Goal: Communication & Community: Answer question/provide support

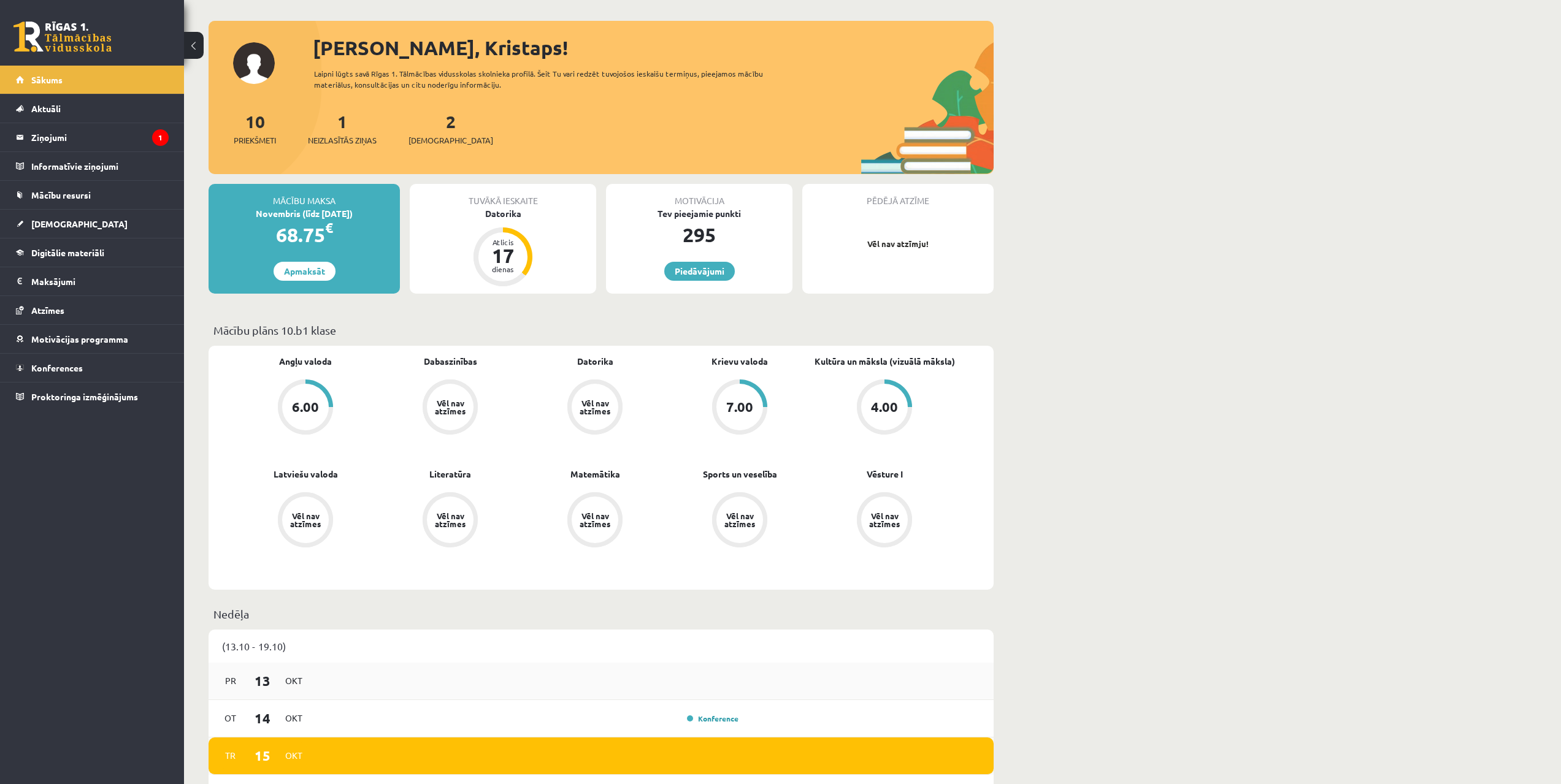
drag, startPoint x: 994, startPoint y: 511, endPoint x: 964, endPoint y: 590, distance: 84.5
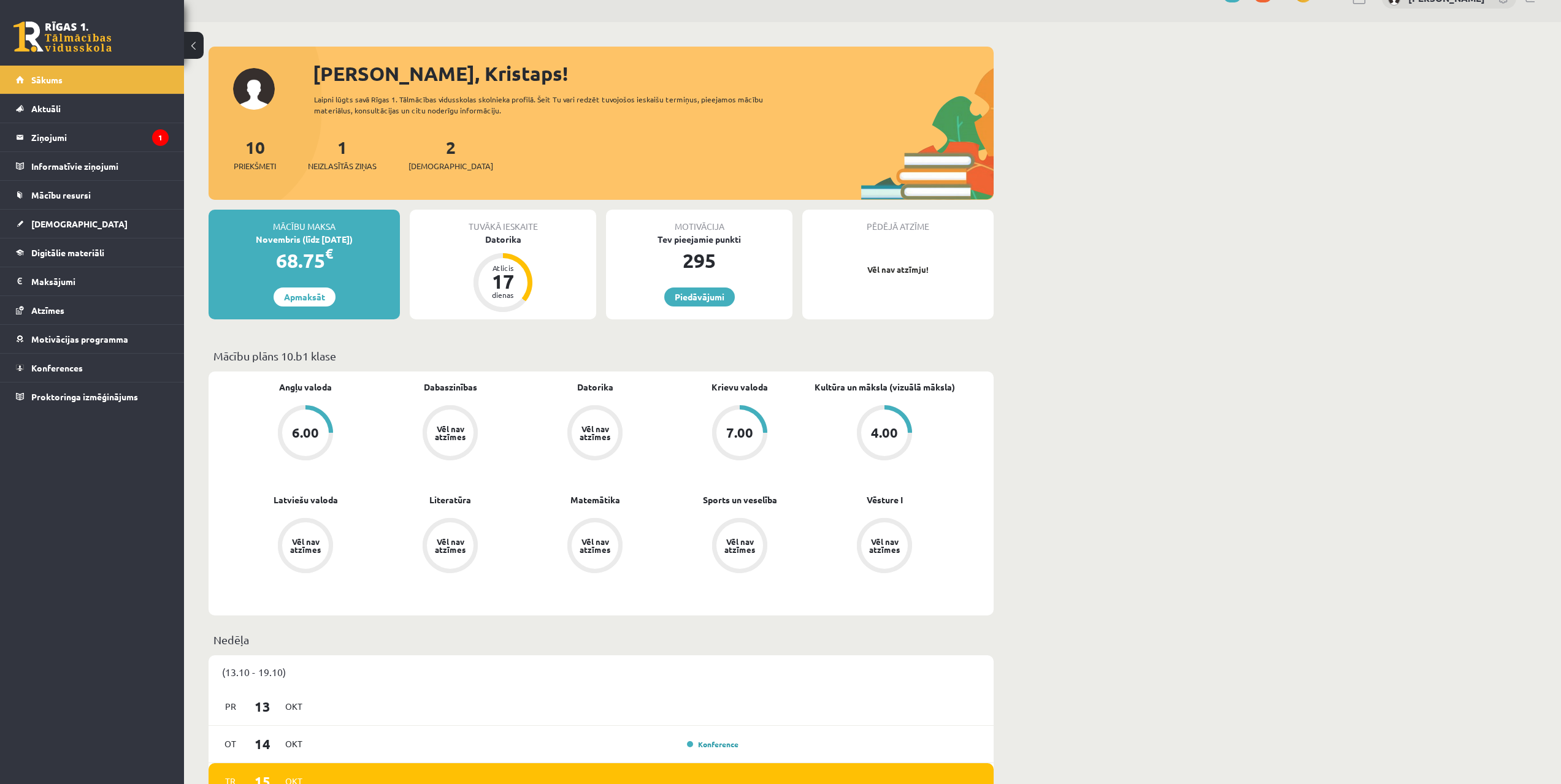
drag, startPoint x: 985, startPoint y: 553, endPoint x: 997, endPoint y: 474, distance: 79.9
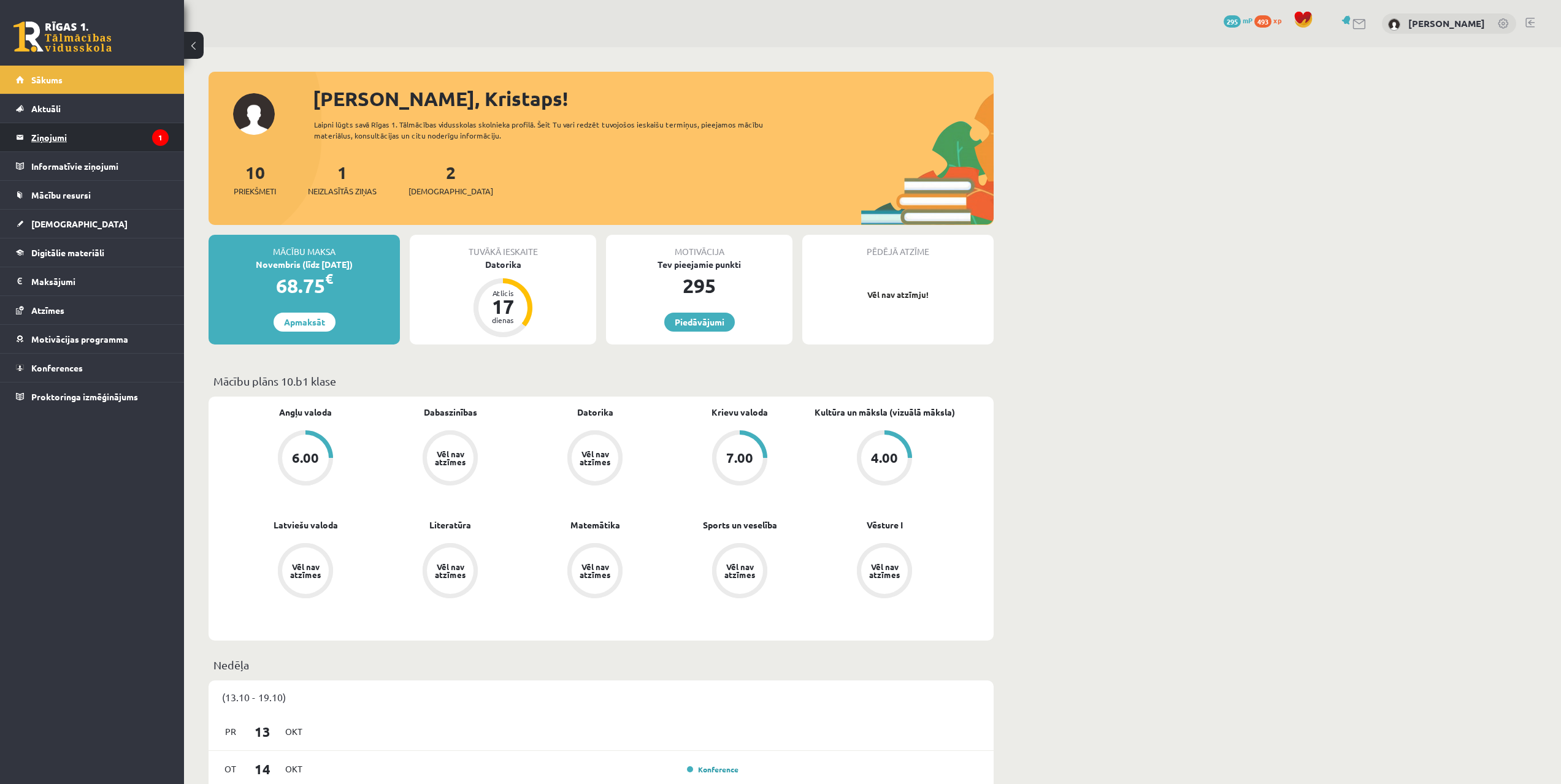
click at [51, 139] on legend "Ziņojumi 1" at bounding box center [100, 137] width 138 height 28
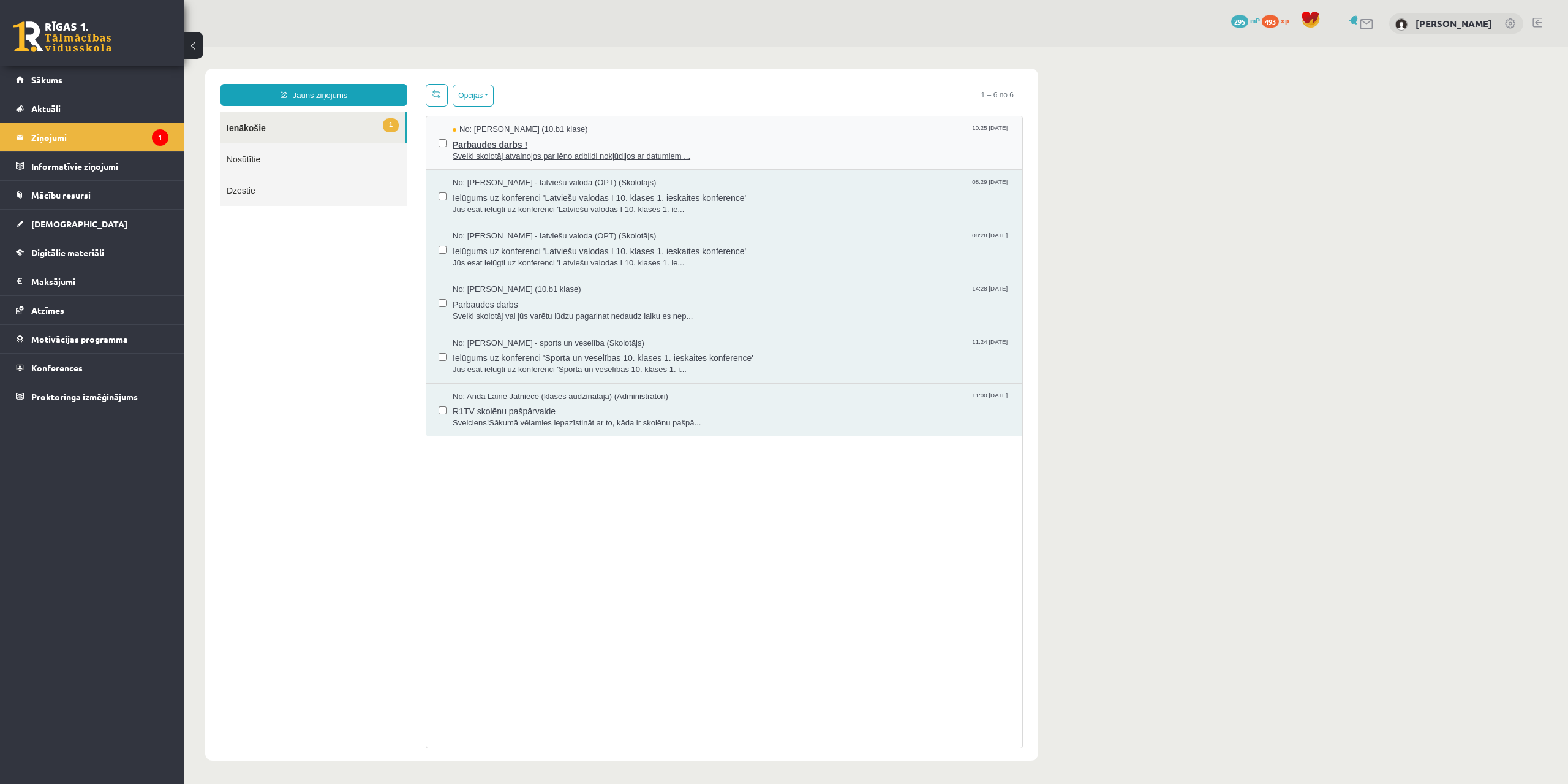
click at [496, 142] on span "Parbaudes darbs !" at bounding box center [731, 143] width 558 height 16
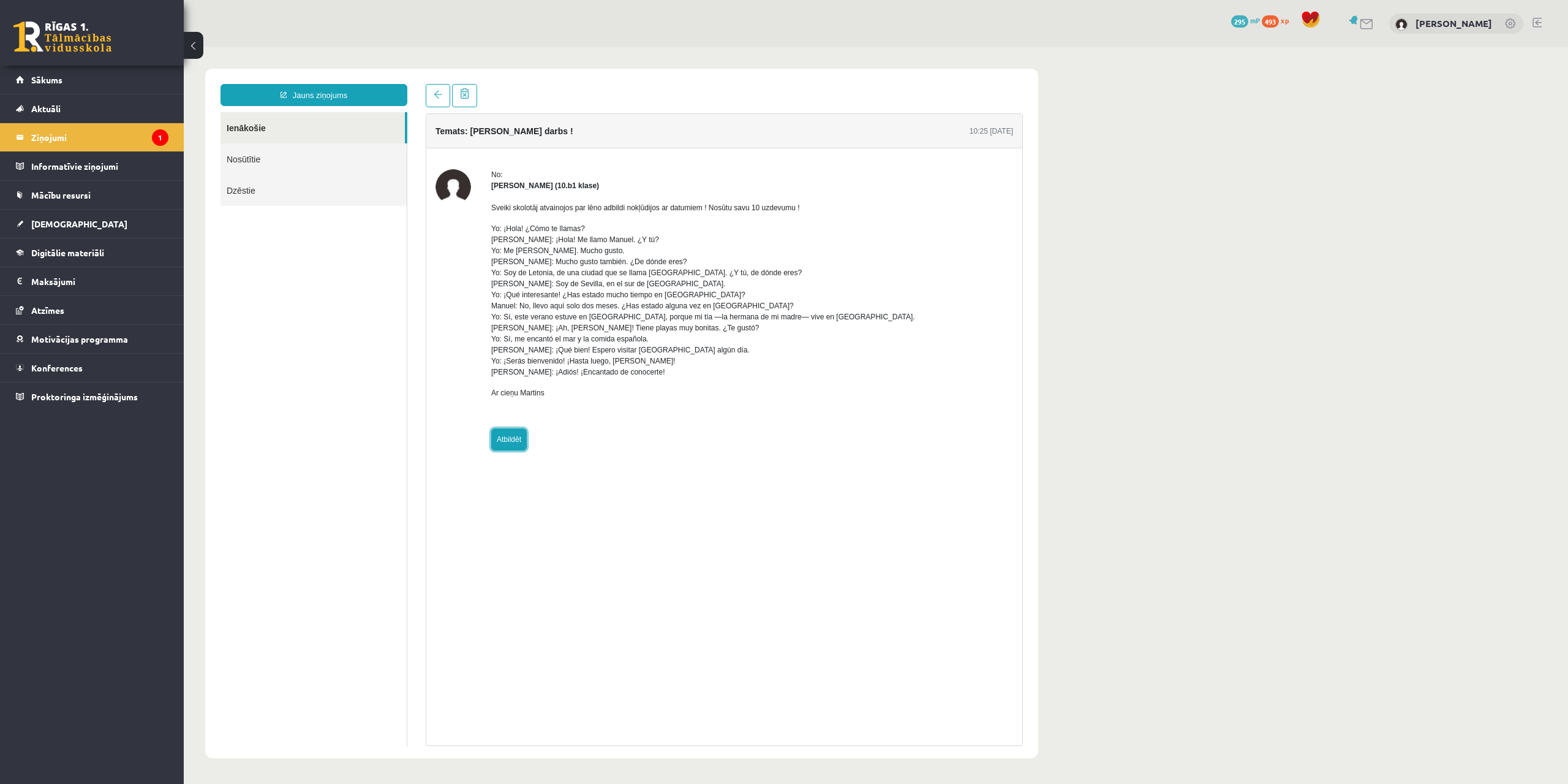
click at [508, 439] on link "Atbildēt" at bounding box center [508, 439] width 36 height 22
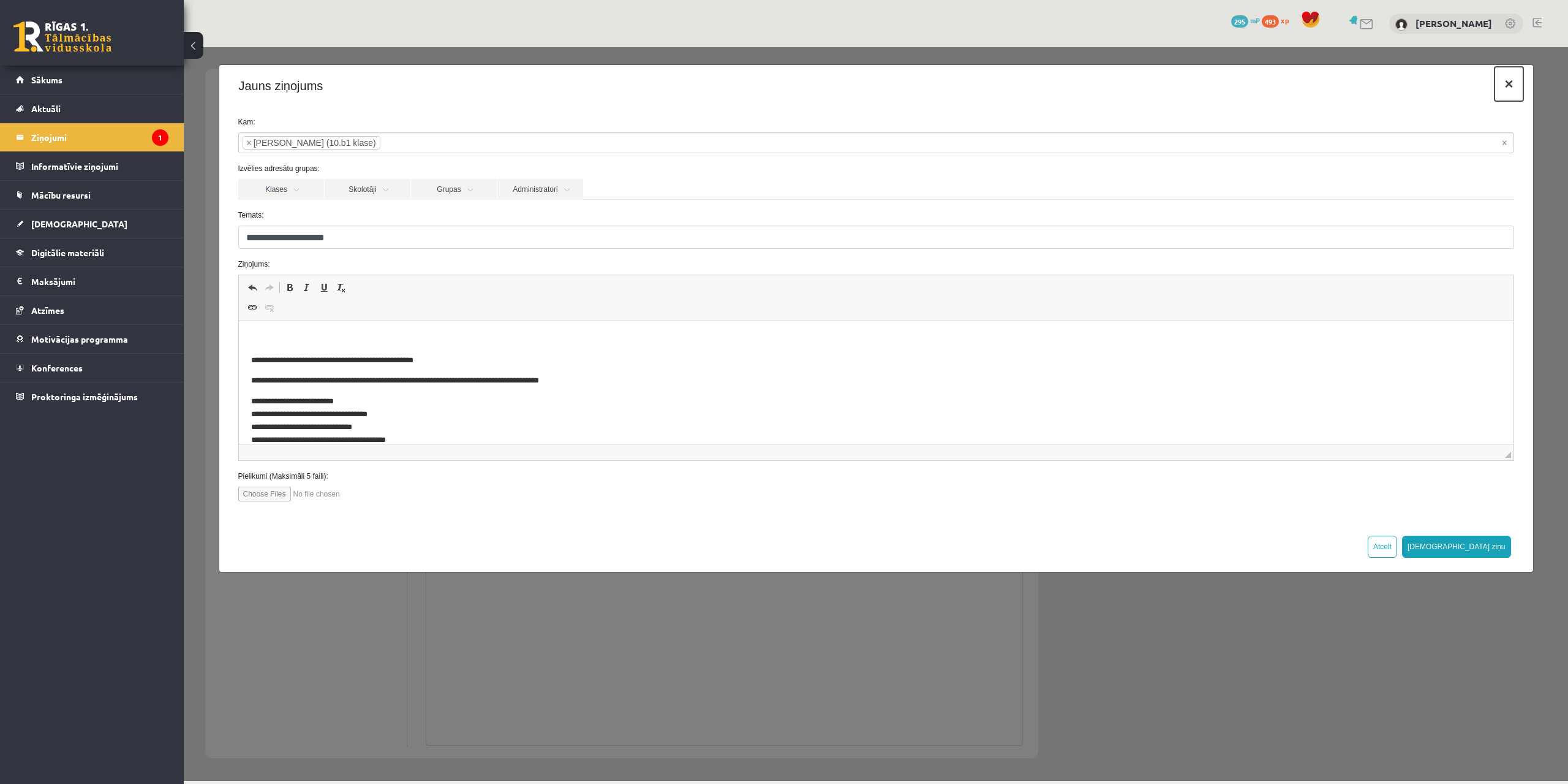
click at [1513, 87] on button "×" at bounding box center [1508, 83] width 28 height 34
click at [1513, 87] on body "Jauns ziņojums Ienākošie Nosūtītie Dzēstie ********* ********* ******* Temats: …" at bounding box center [876, 414] width 1384 height 733
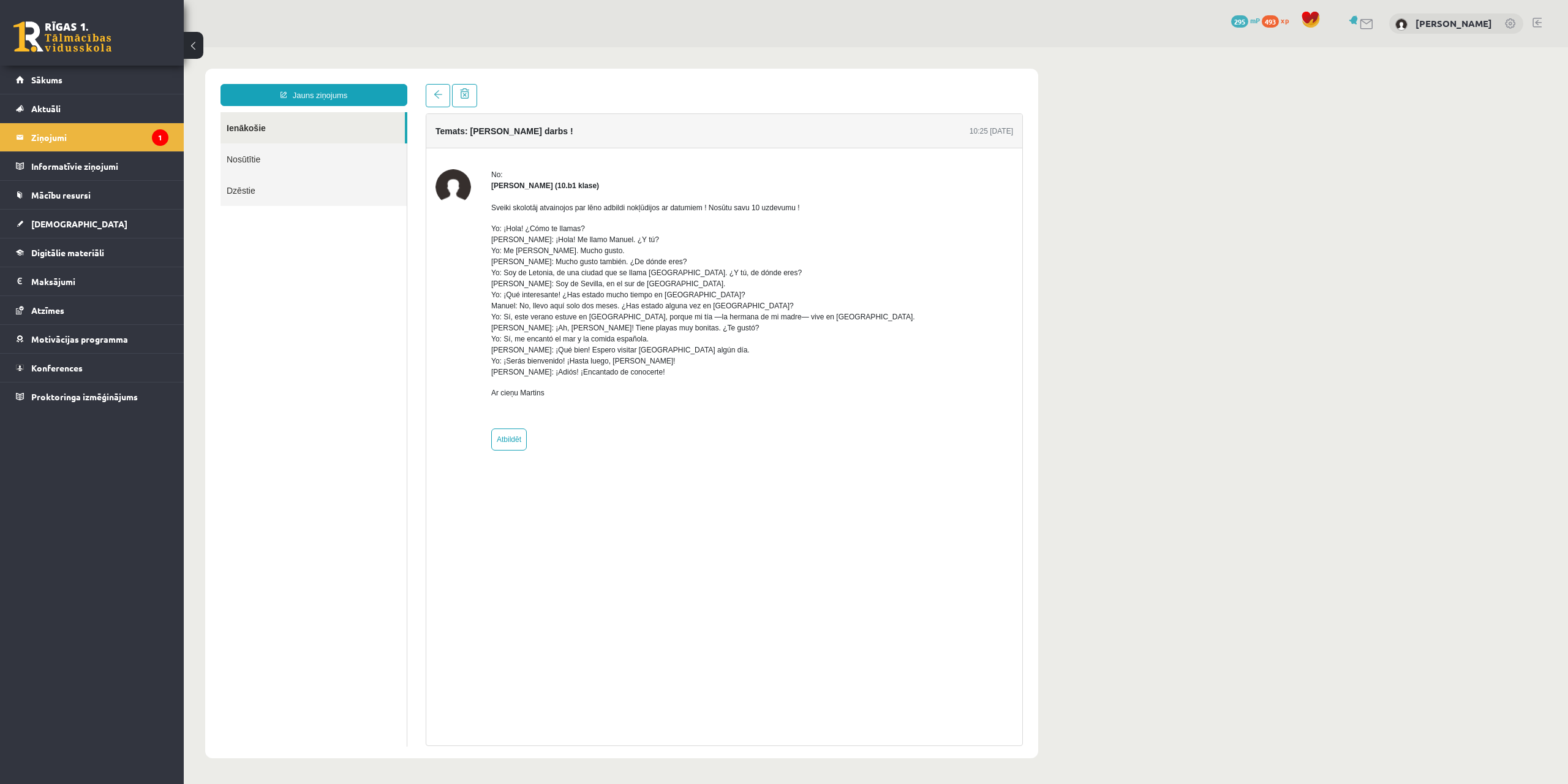
click at [859, 296] on div "No: [PERSON_NAME] (10.b1 klase) Sveiki skolotāj atvainojos par lēno adbildi nok…" at bounding box center [724, 310] width 577 height 281
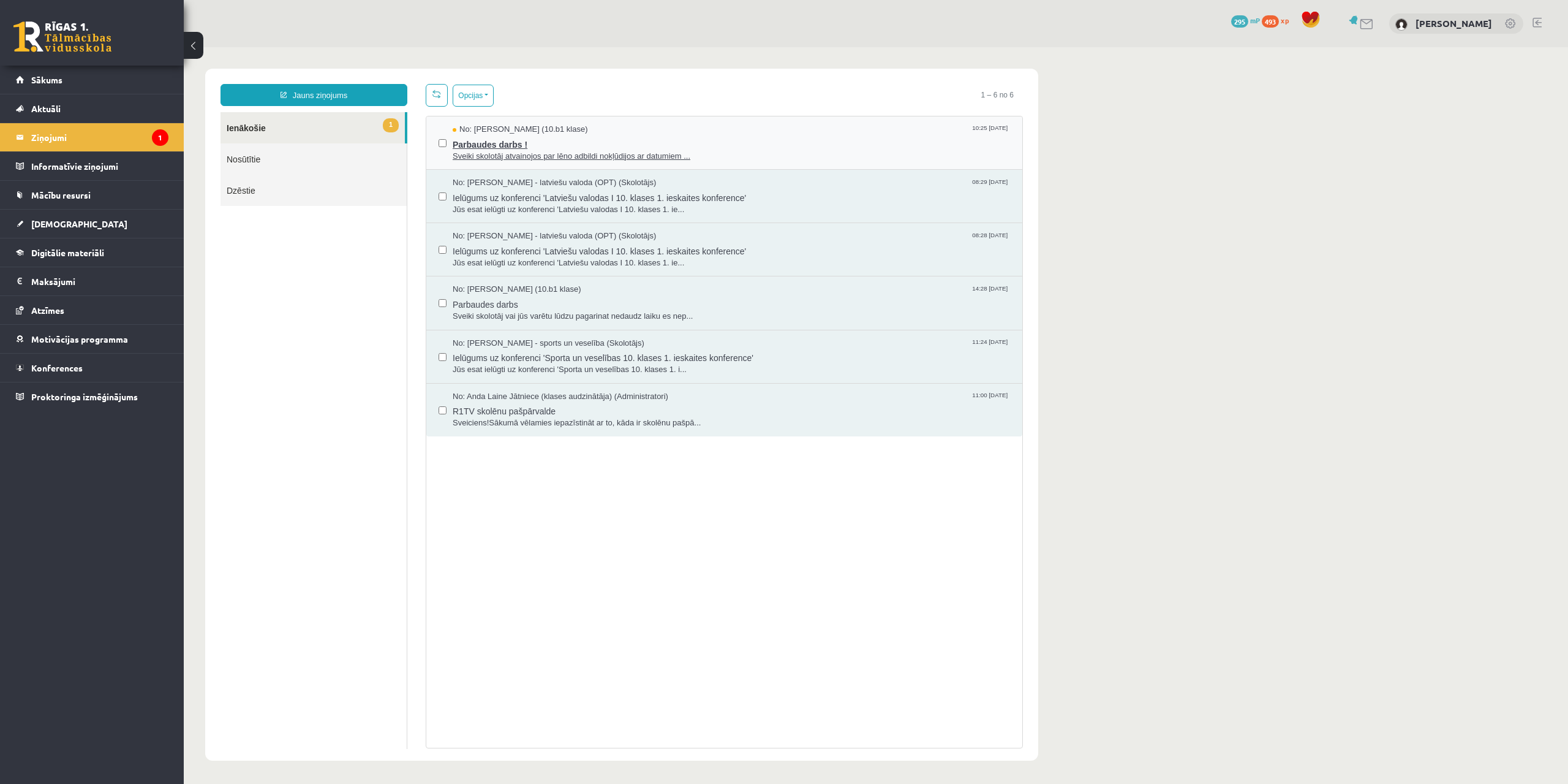
click at [595, 152] on span "Sveiki skolotāj atvainojos par lēno adbildi nokļūdijos ar datumiem ..." at bounding box center [731, 157] width 558 height 12
click at [501, 142] on span "Parbaudes darbs !" at bounding box center [731, 143] width 558 height 16
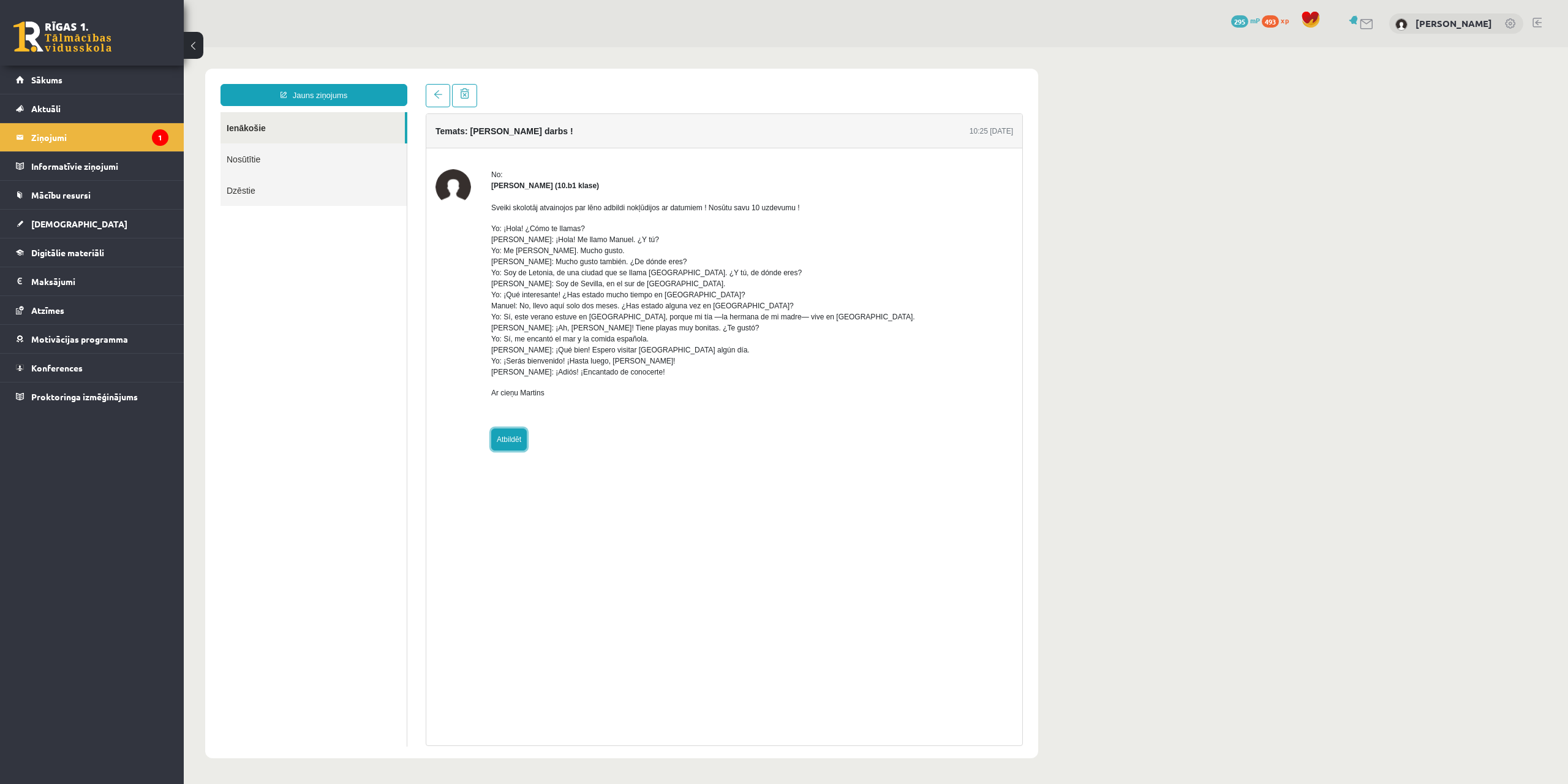
click at [517, 438] on link "Atbildēt" at bounding box center [508, 439] width 36 height 22
type input "**********"
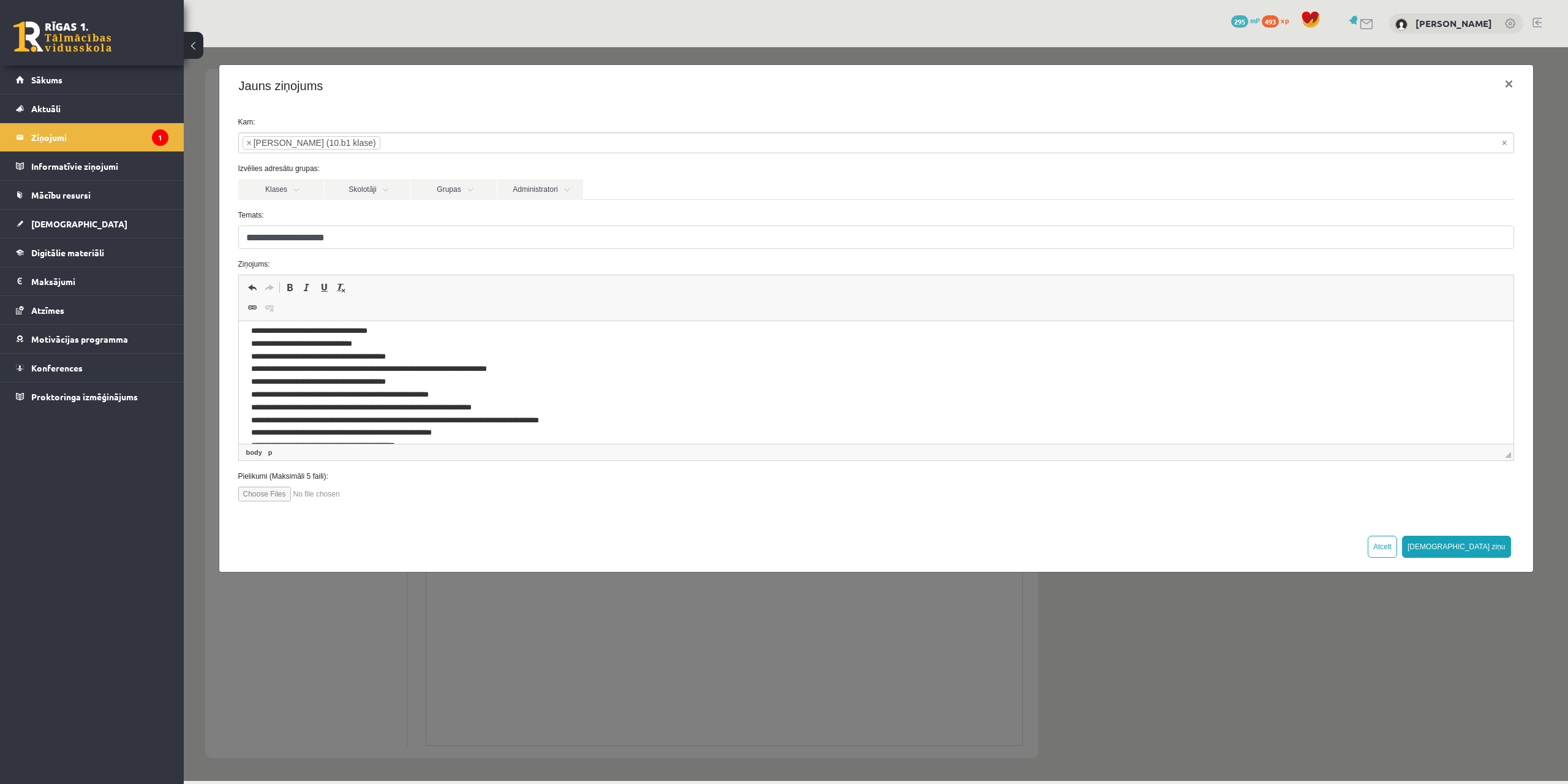
scroll to position [163, 0]
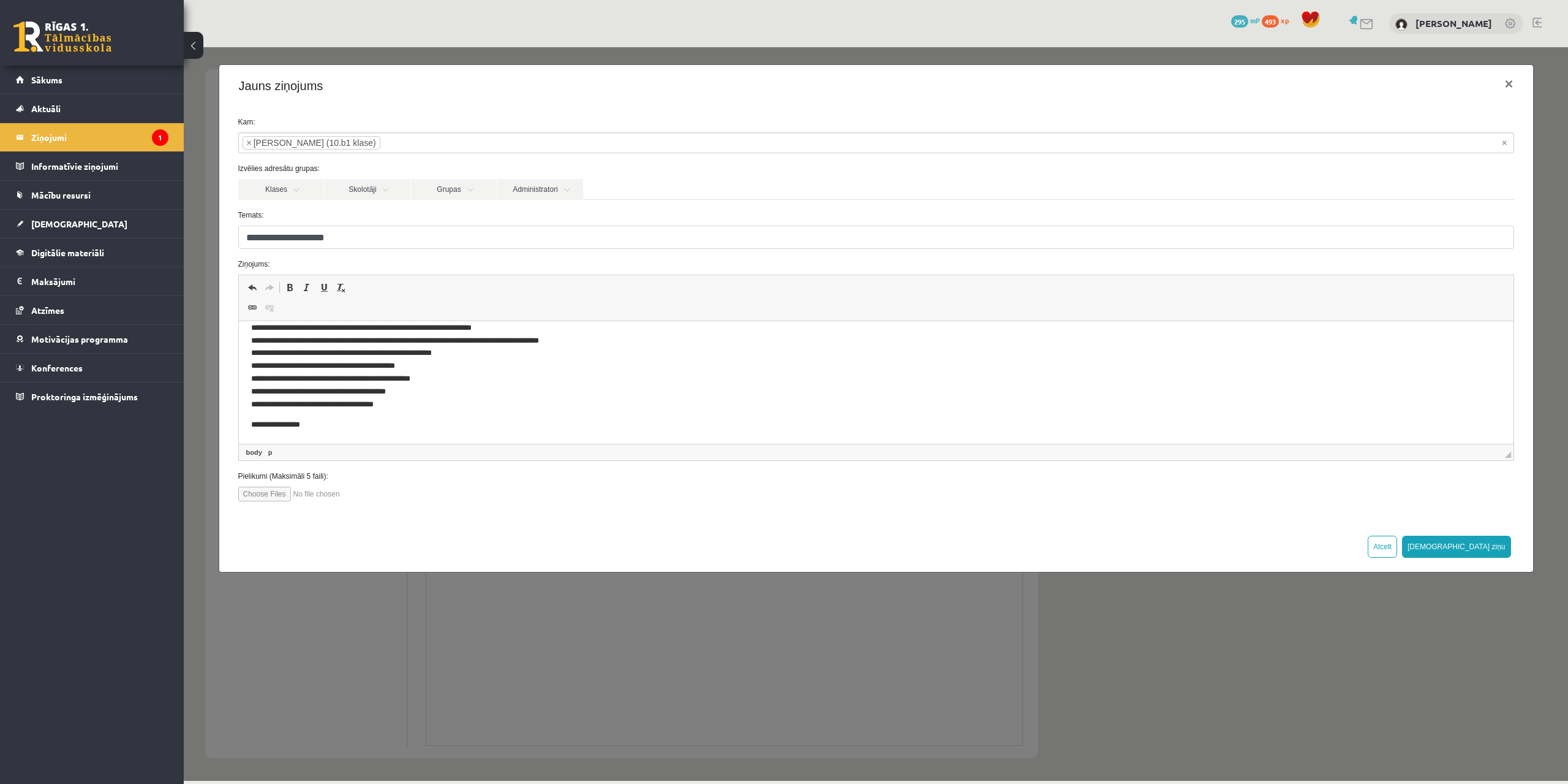
drag, startPoint x: 387, startPoint y: 436, endPoint x: 368, endPoint y: 501, distance: 67.7
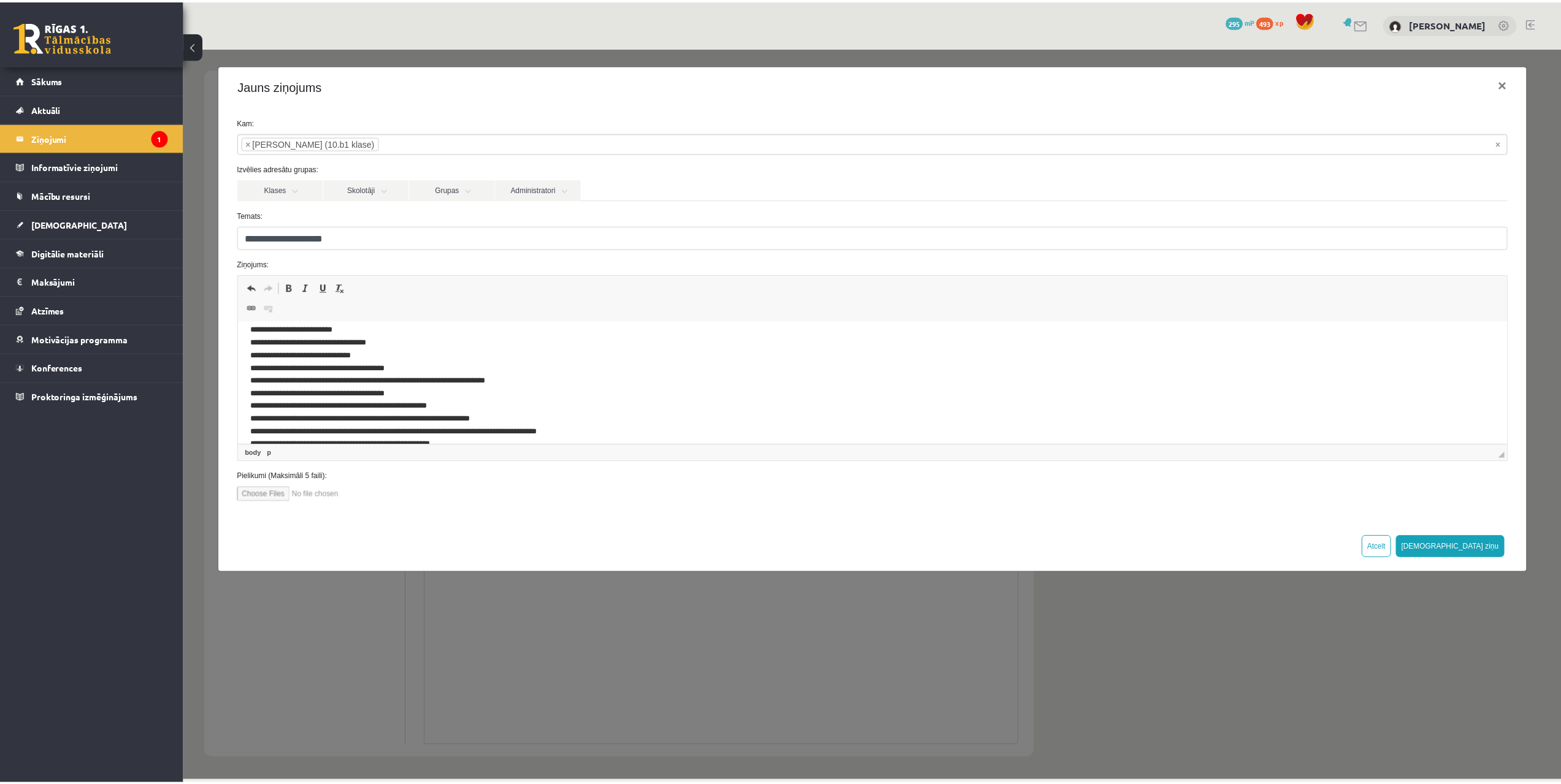
scroll to position [0, 0]
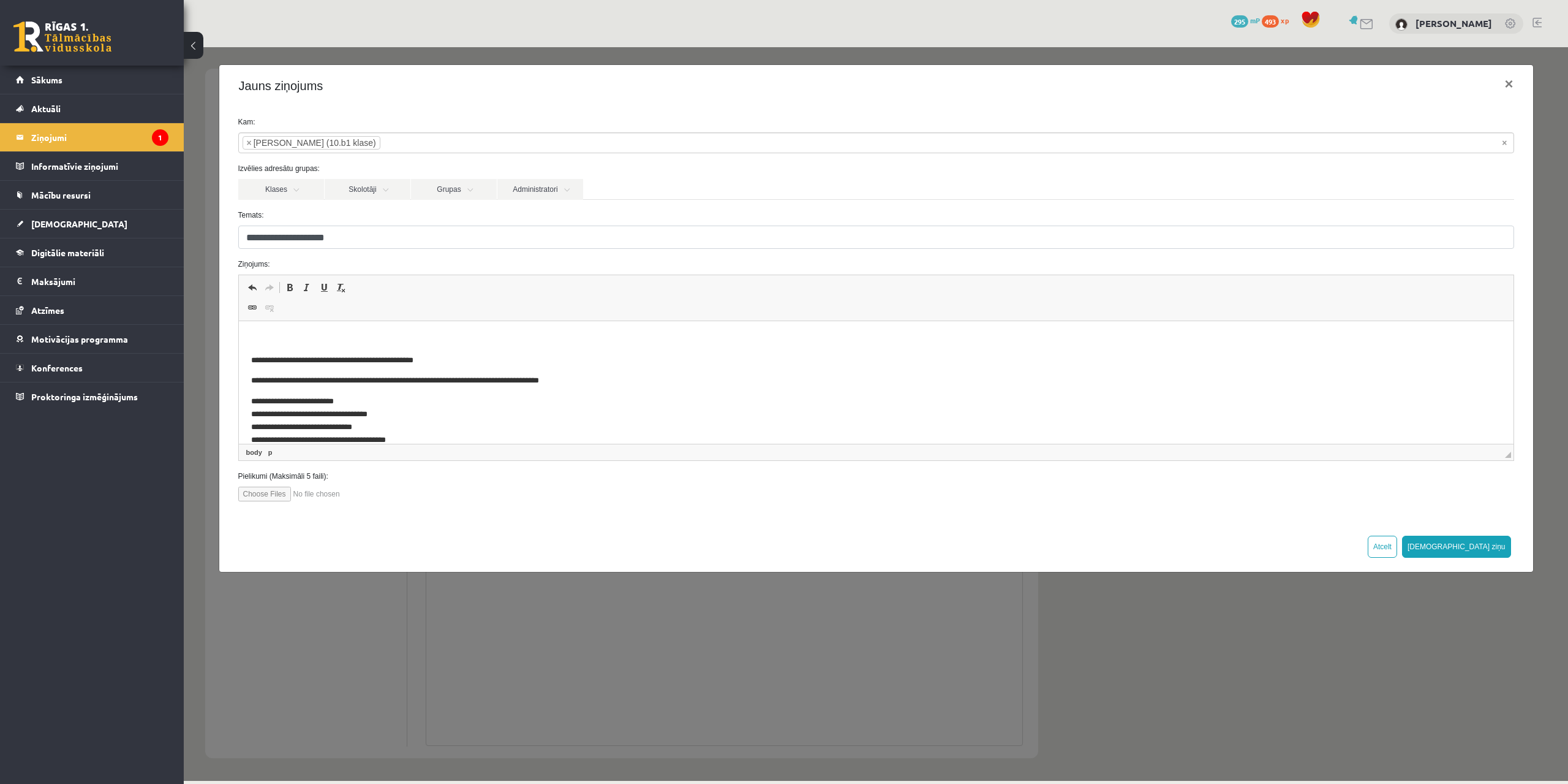
drag, startPoint x: 411, startPoint y: 380, endPoint x: 399, endPoint y: 301, distance: 79.9
click at [383, 193] on link "Skolotāji" at bounding box center [367, 190] width 86 height 21
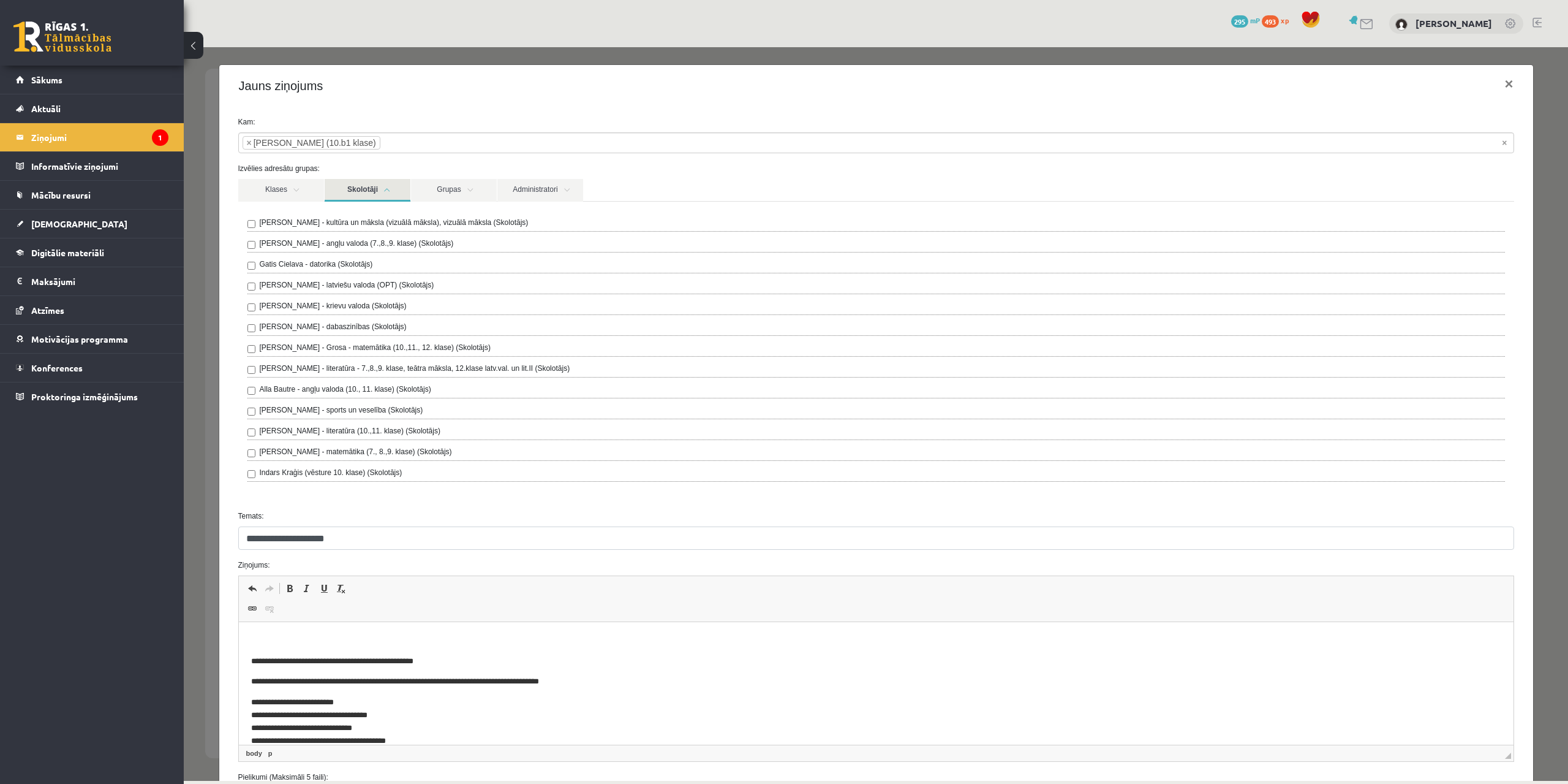
click at [364, 206] on div "[PERSON_NAME] - kultūra un māksla (vizuālā māksla), vizuālā māksla (Skolotājs) …" at bounding box center [876, 351] width 1276 height 299
drag, startPoint x: 364, startPoint y: 206, endPoint x: 371, endPoint y: 198, distance: 10.6
click at [366, 204] on div "[PERSON_NAME] - kultūra un māksla (vizuālā māksla), vizuālā māksla (Skolotājs) …" at bounding box center [876, 351] width 1276 height 299
click at [373, 195] on link "Skolotāji" at bounding box center [367, 190] width 86 height 22
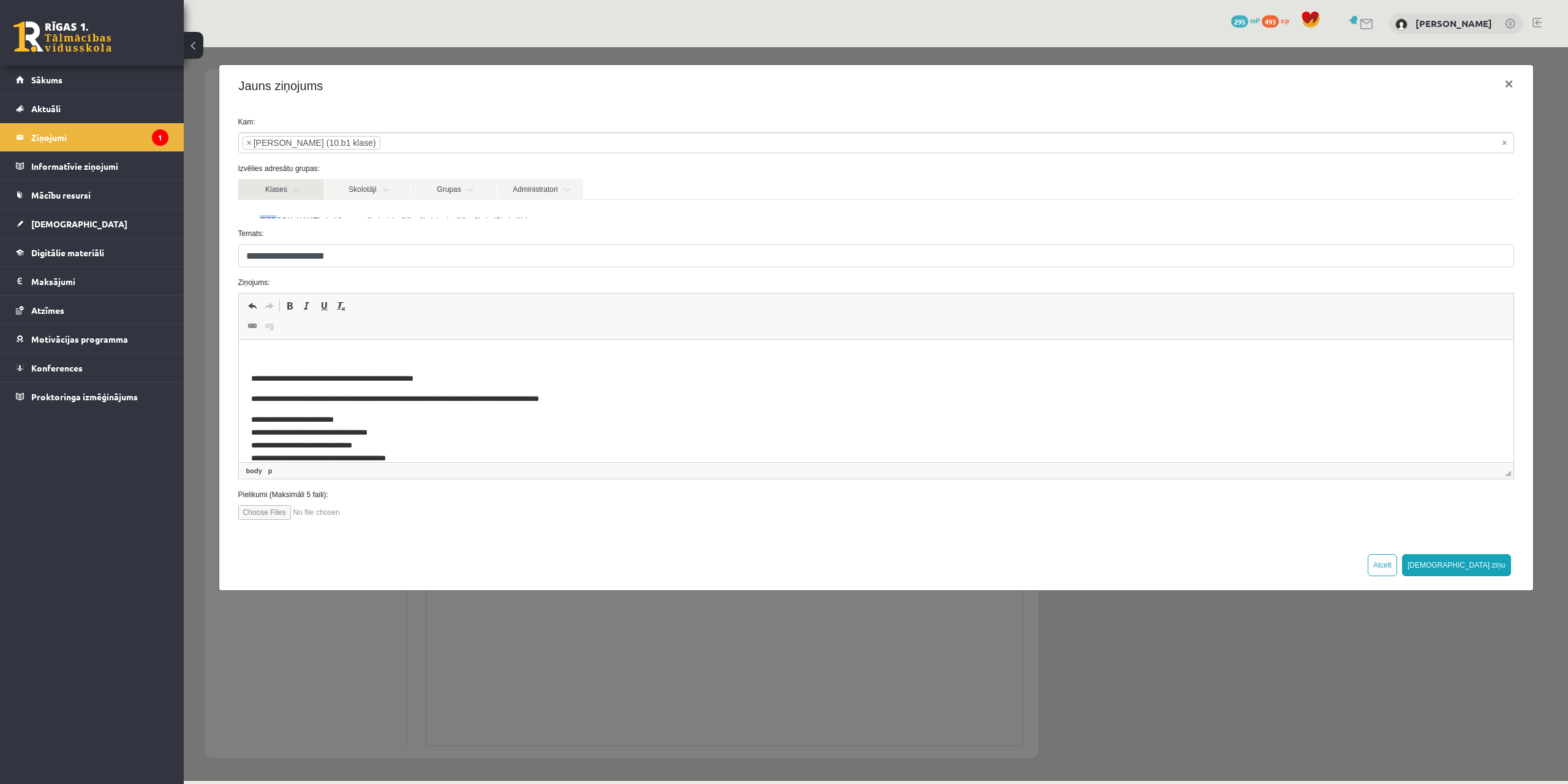
click at [302, 196] on link "Klases" at bounding box center [281, 190] width 86 height 21
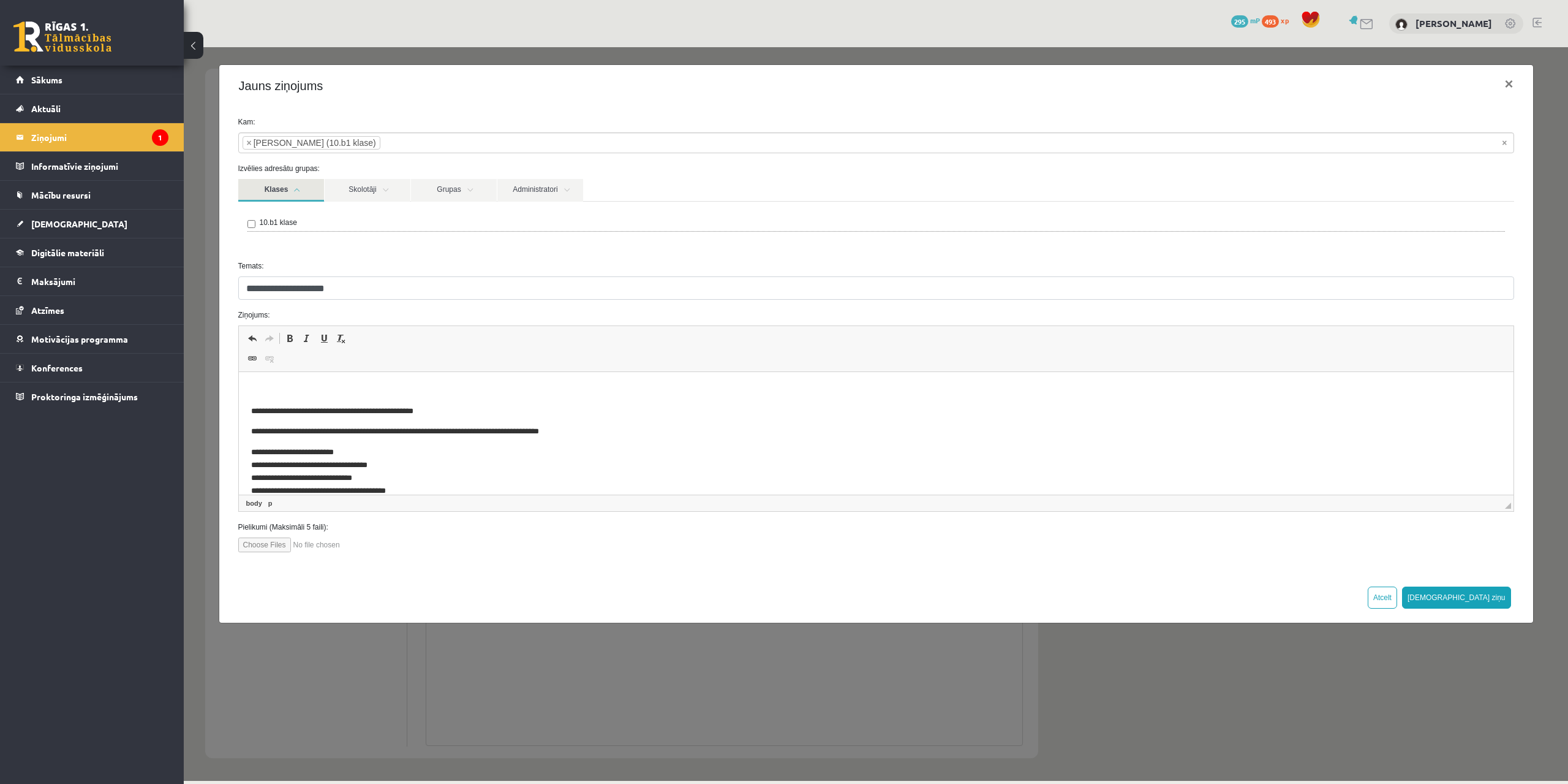
click at [301, 196] on link "Klases" at bounding box center [281, 190] width 86 height 22
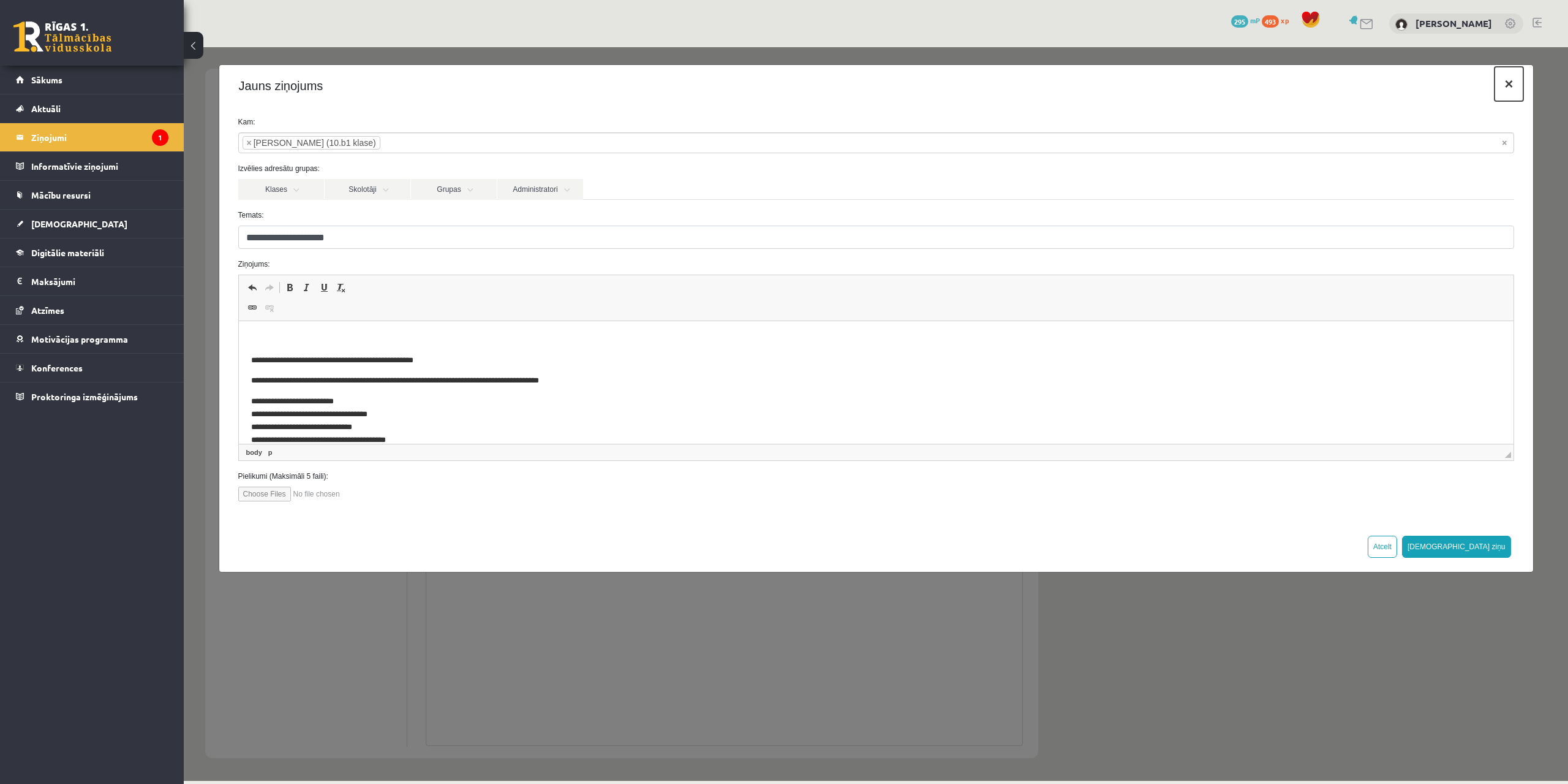
click at [1506, 94] on button "×" at bounding box center [1508, 83] width 28 height 34
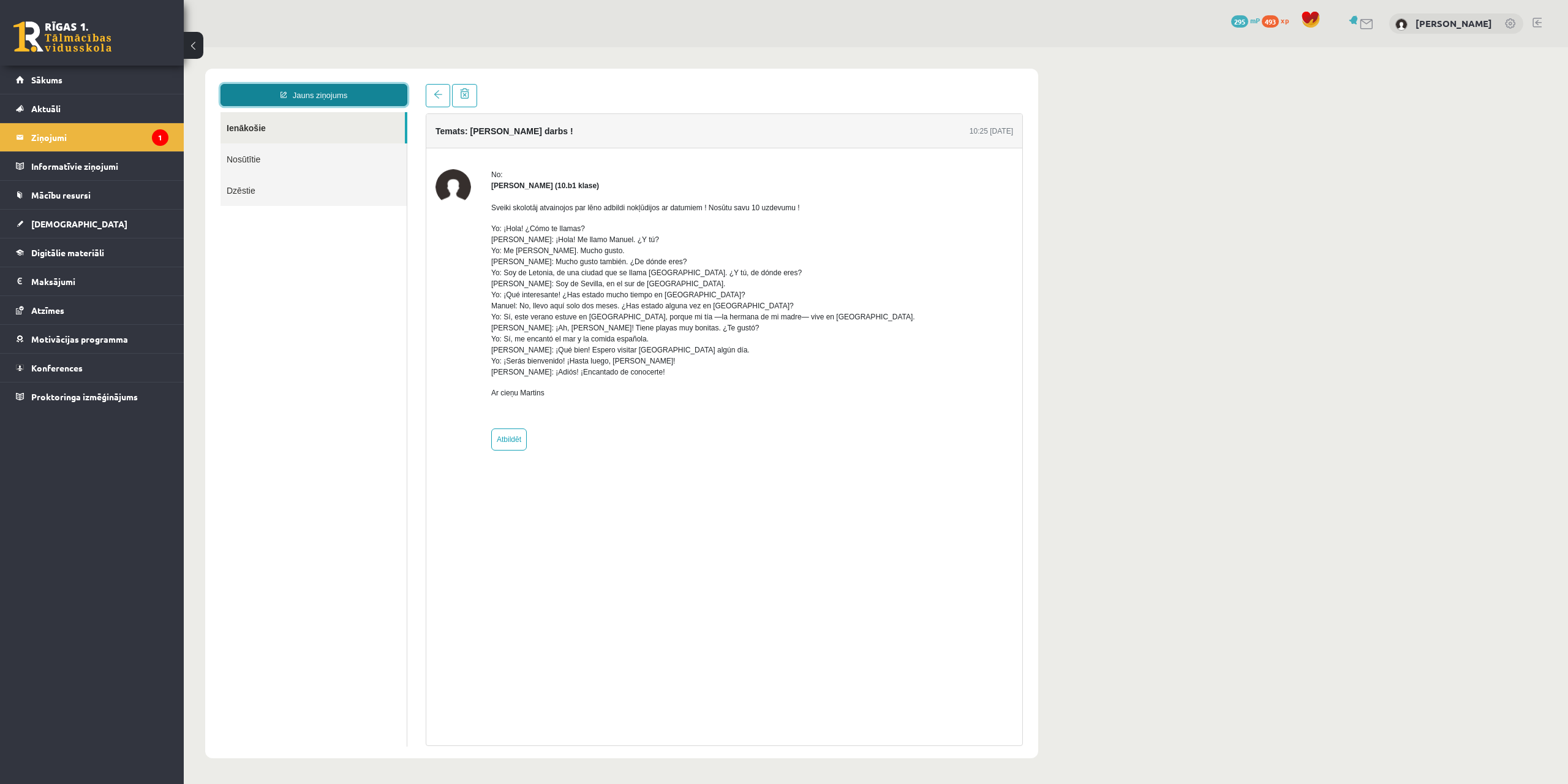
click at [317, 102] on link "Jauns ziņojums" at bounding box center [314, 95] width 187 height 22
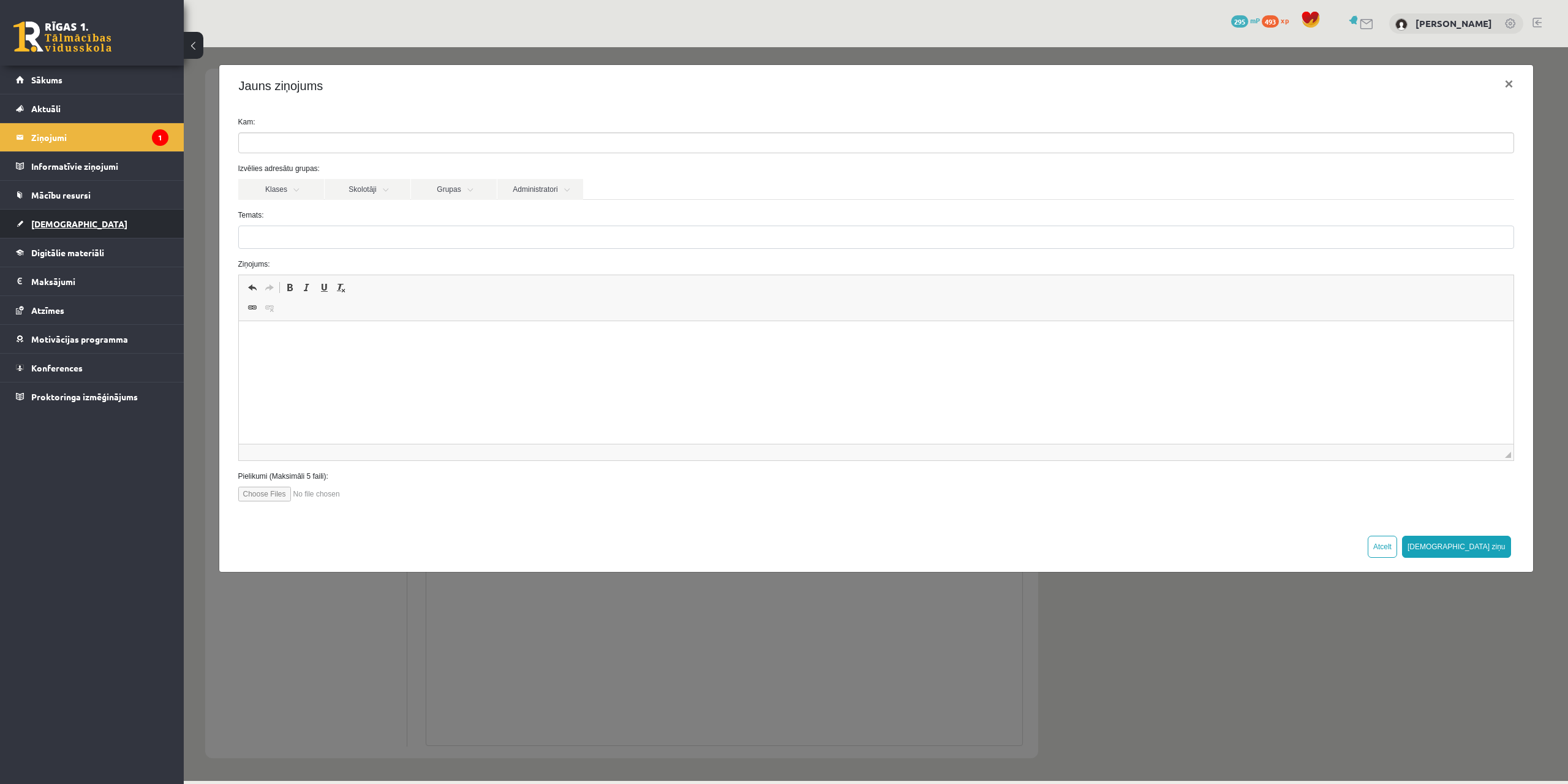
click at [59, 220] on span "[DEMOGRAPHIC_DATA]" at bounding box center [78, 223] width 96 height 11
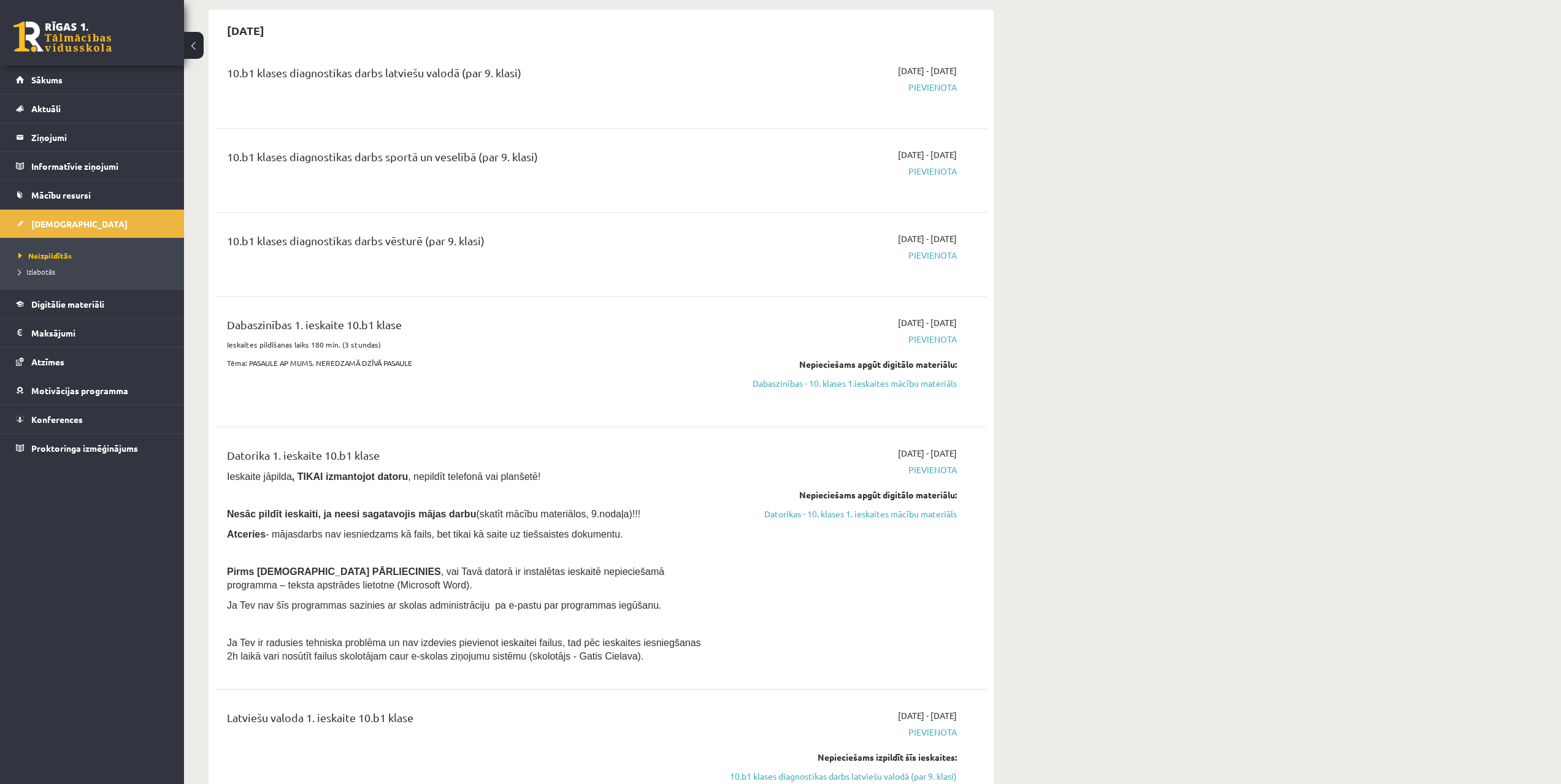
scroll to position [154, 0]
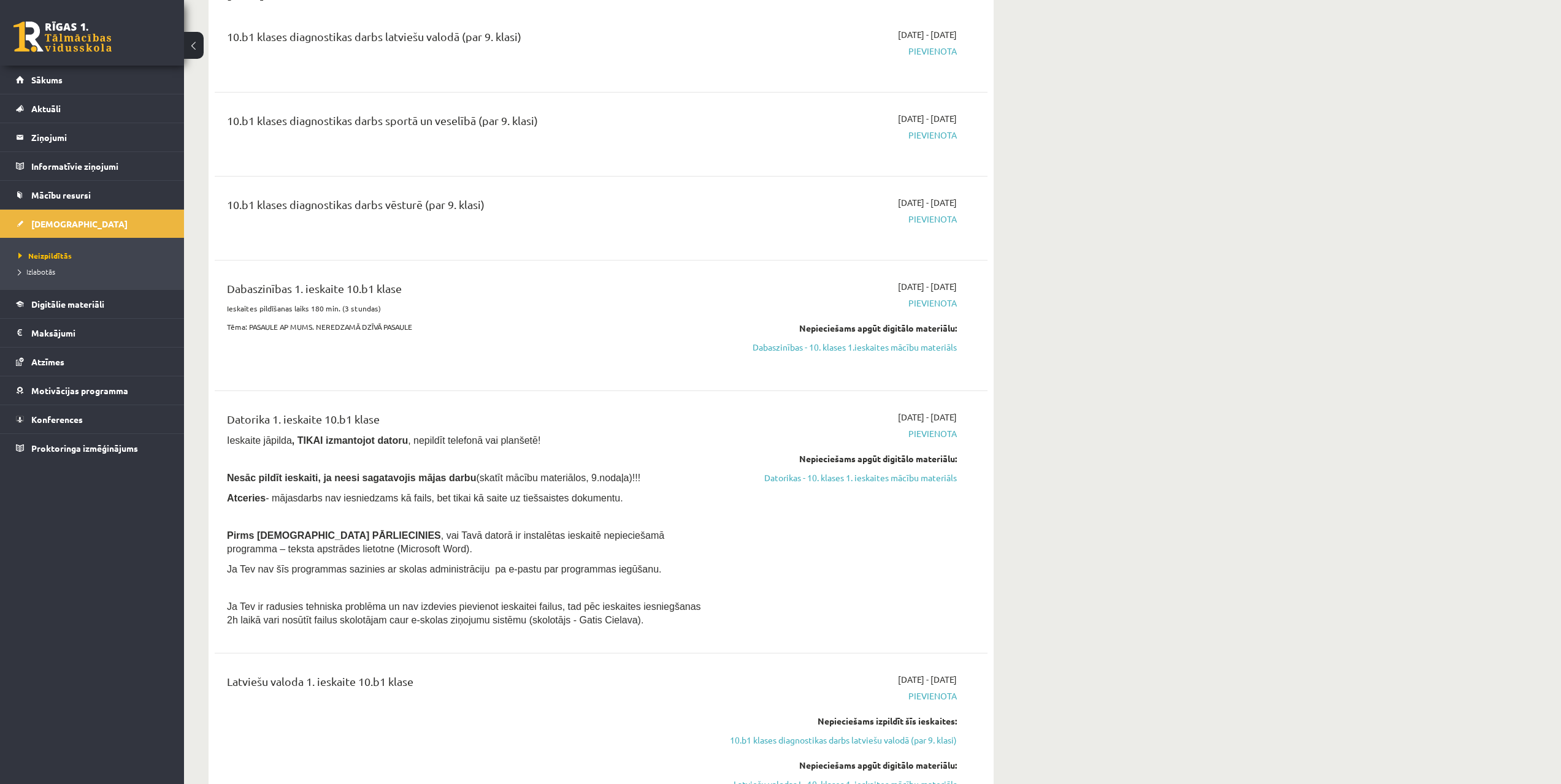
drag, startPoint x: 985, startPoint y: 431, endPoint x: 972, endPoint y: 469, distance: 40.2
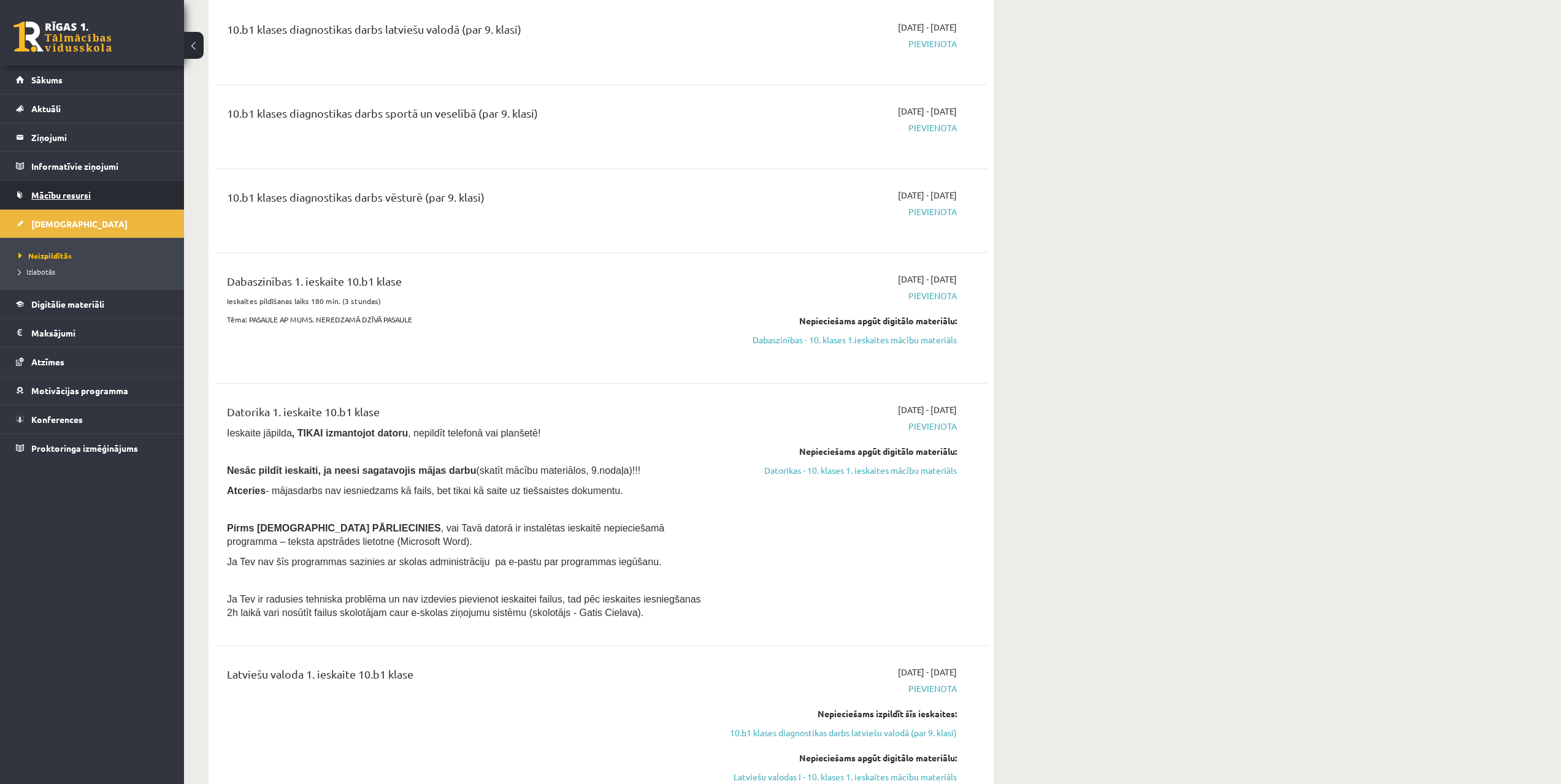
click at [91, 202] on link "Mācību resursi" at bounding box center [91, 195] width 152 height 28
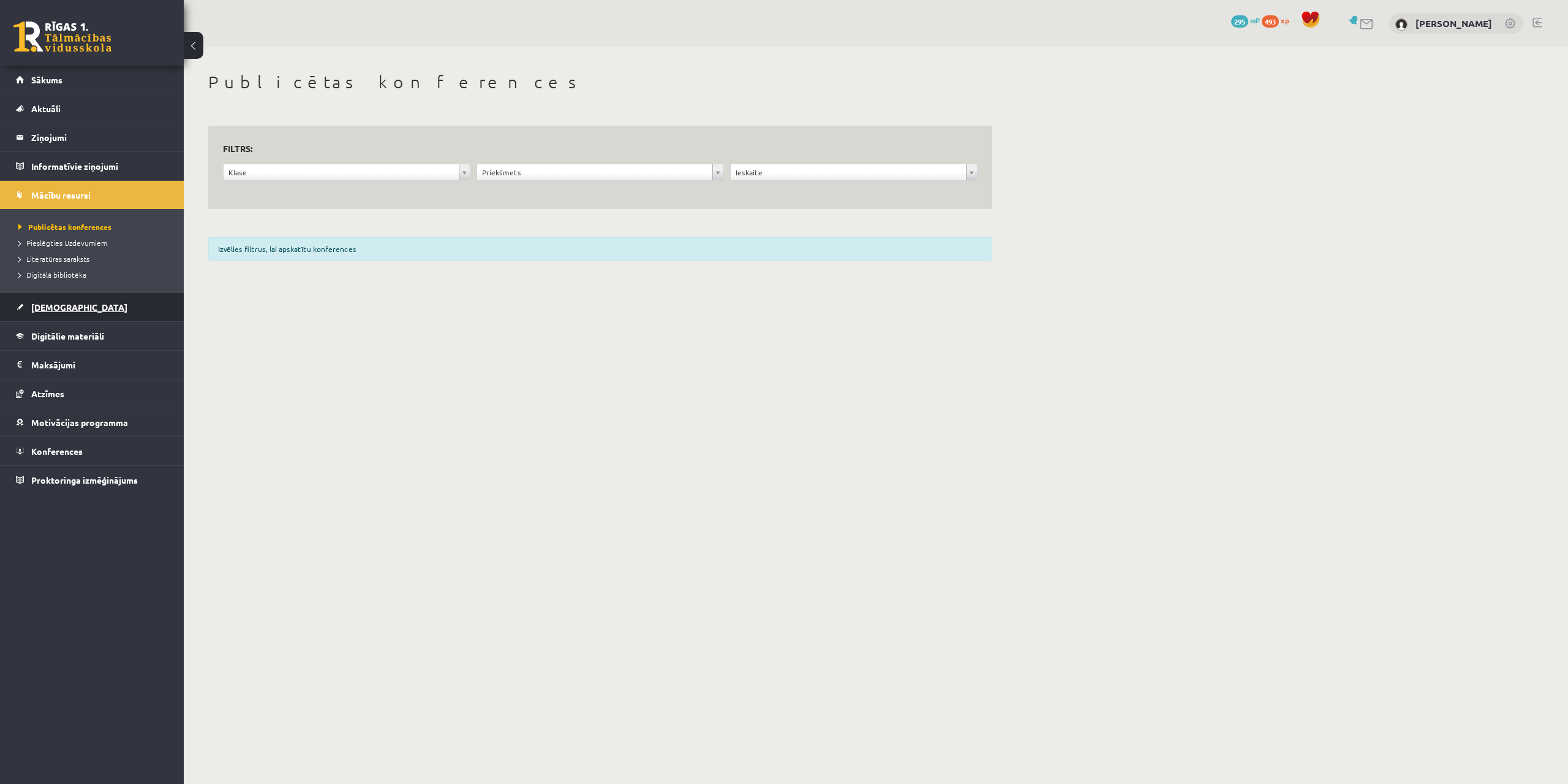
click at [87, 308] on link "[DEMOGRAPHIC_DATA]" at bounding box center [91, 306] width 152 height 28
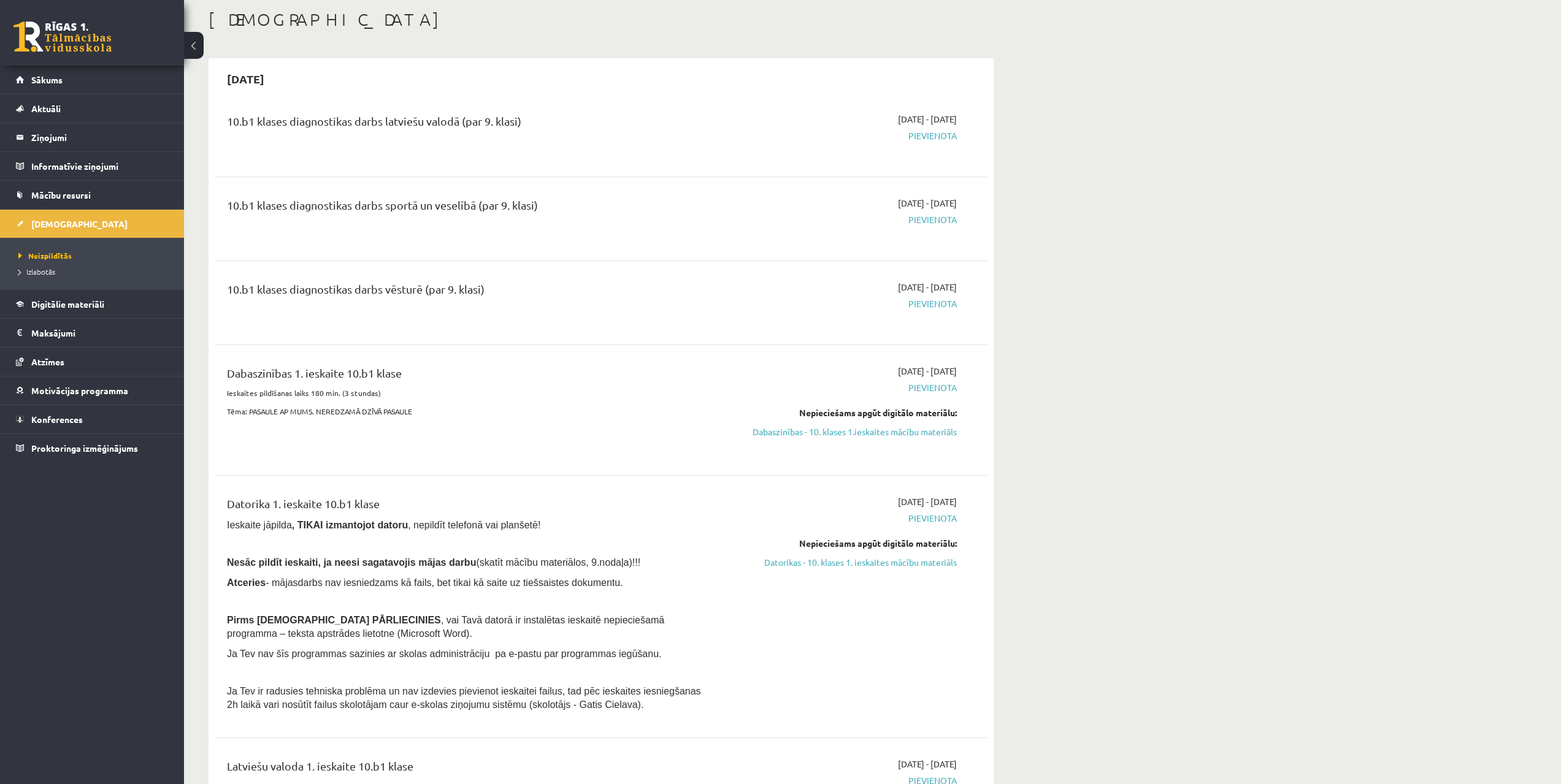
scroll to position [63, 0]
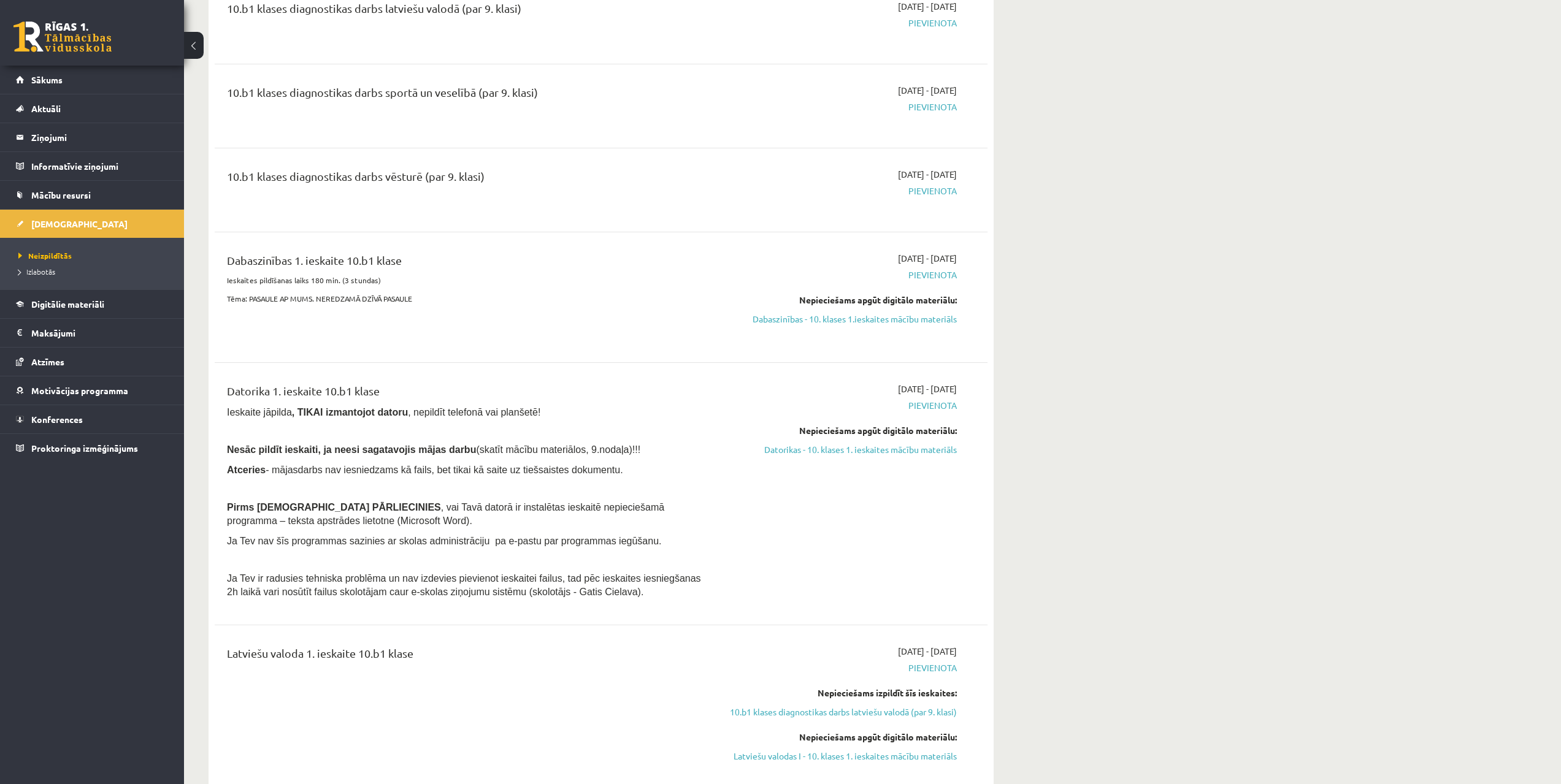
drag, startPoint x: 443, startPoint y: 573, endPoint x: 430, endPoint y: 631, distance: 59.4
